Goal: Information Seeking & Learning: Check status

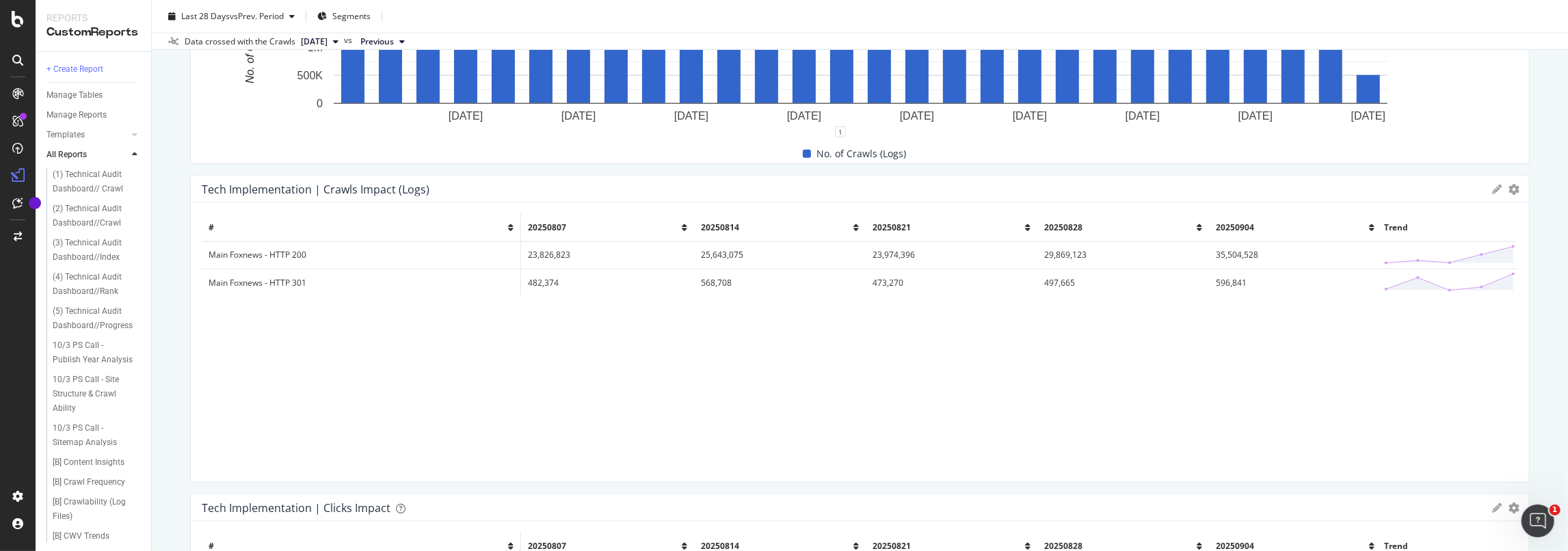
scroll to position [1572, 0]
click at [320, 260] on td "Main Foxnews - HTTP 200" at bounding box center [361, 255] width 320 height 27
click at [274, 255] on td "Main Foxnews - HTTP 200" at bounding box center [361, 255] width 320 height 27
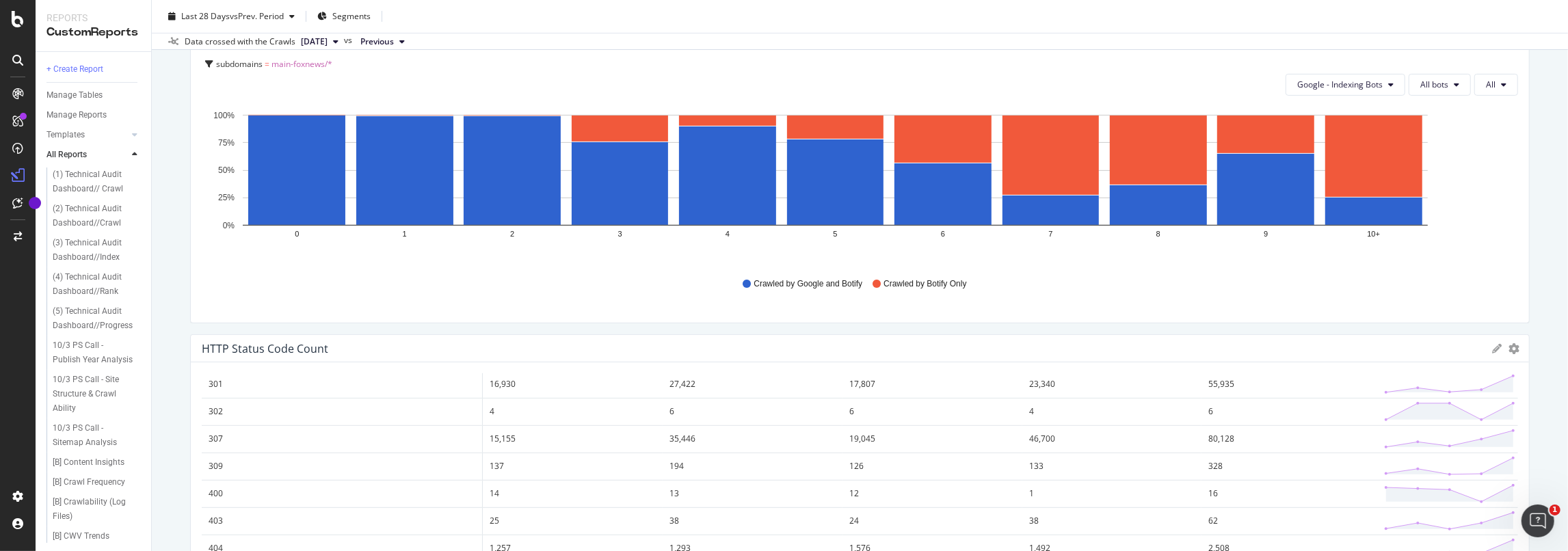
scroll to position [0, 0]
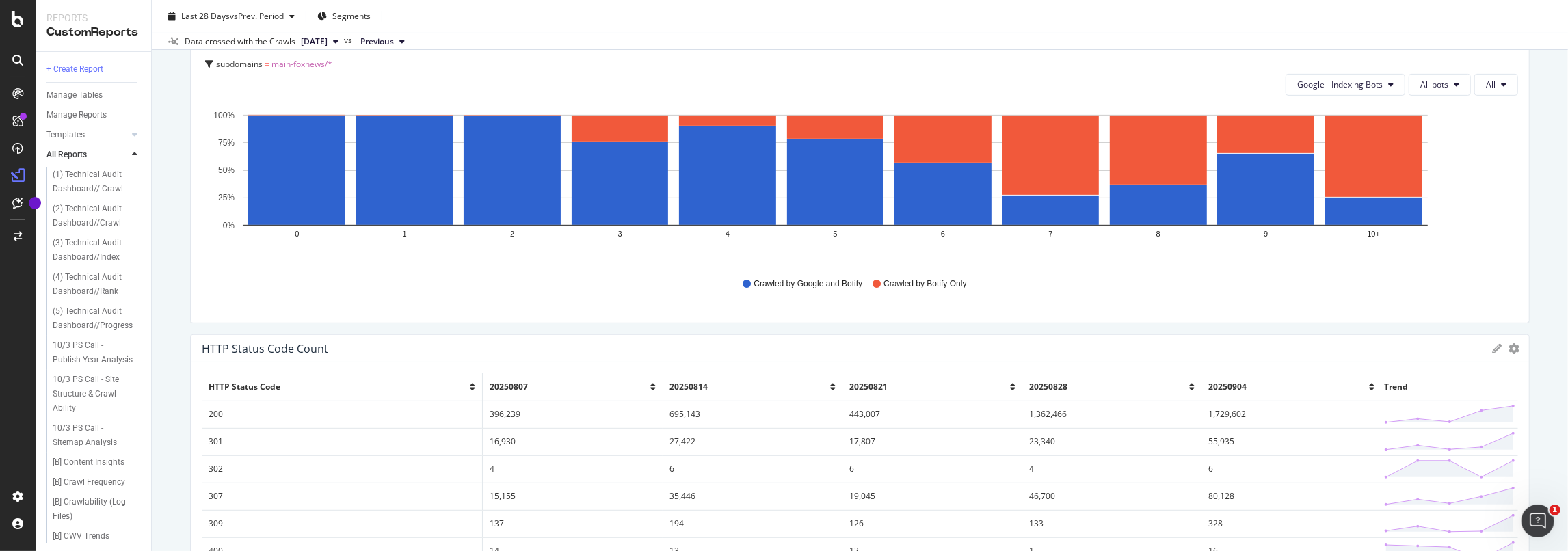
click at [382, 411] on td "200" at bounding box center [341, 414] width 280 height 27
drag, startPoint x: 1234, startPoint y: 417, endPoint x: 1226, endPoint y: 416, distance: 8.1
click at [1234, 417] on td "1,729,602" at bounding box center [1290, 414] width 180 height 27
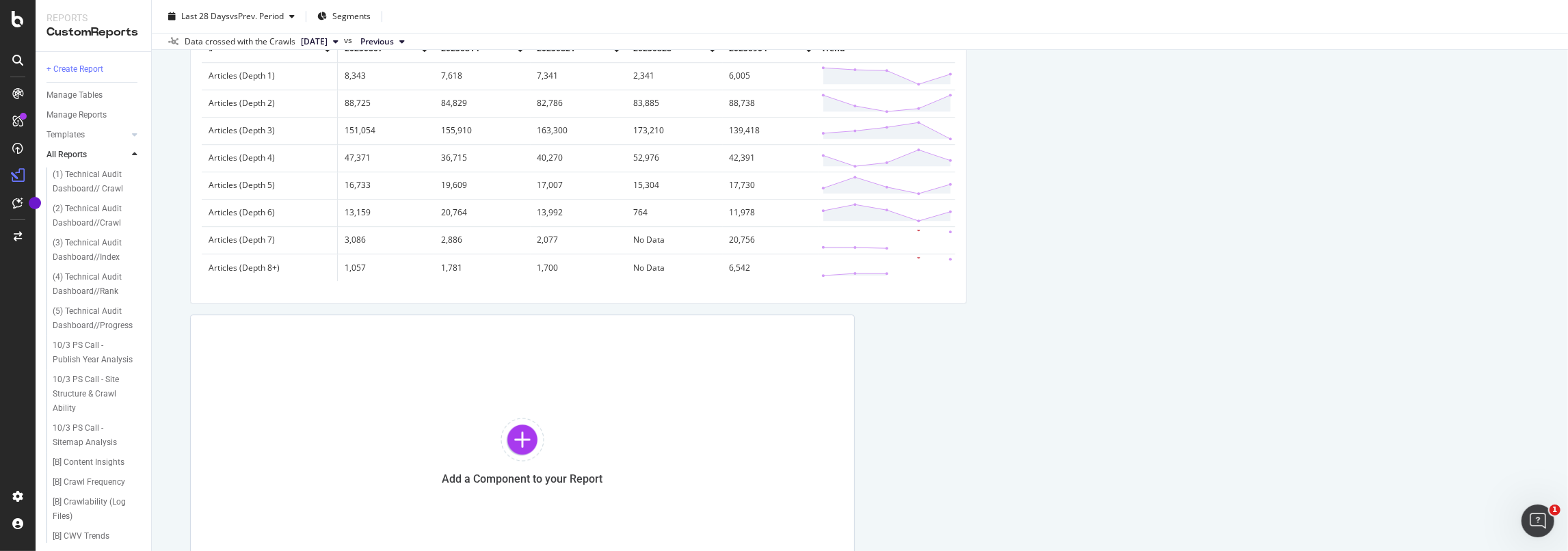
scroll to position [3821, 0]
